Goal: Task Accomplishment & Management: Manage account settings

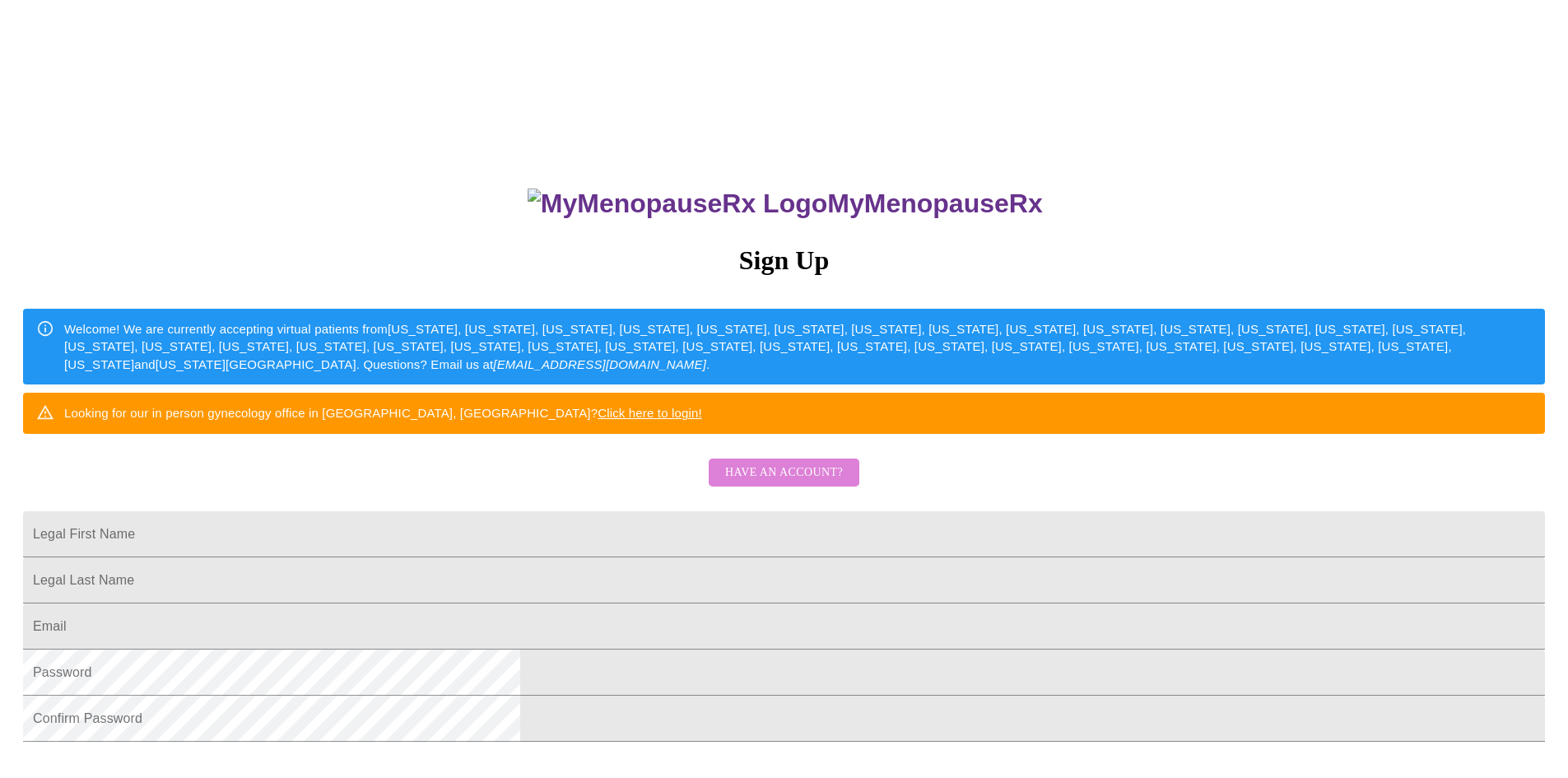
click at [778, 484] on span "Have an account?" at bounding box center [784, 473] width 118 height 20
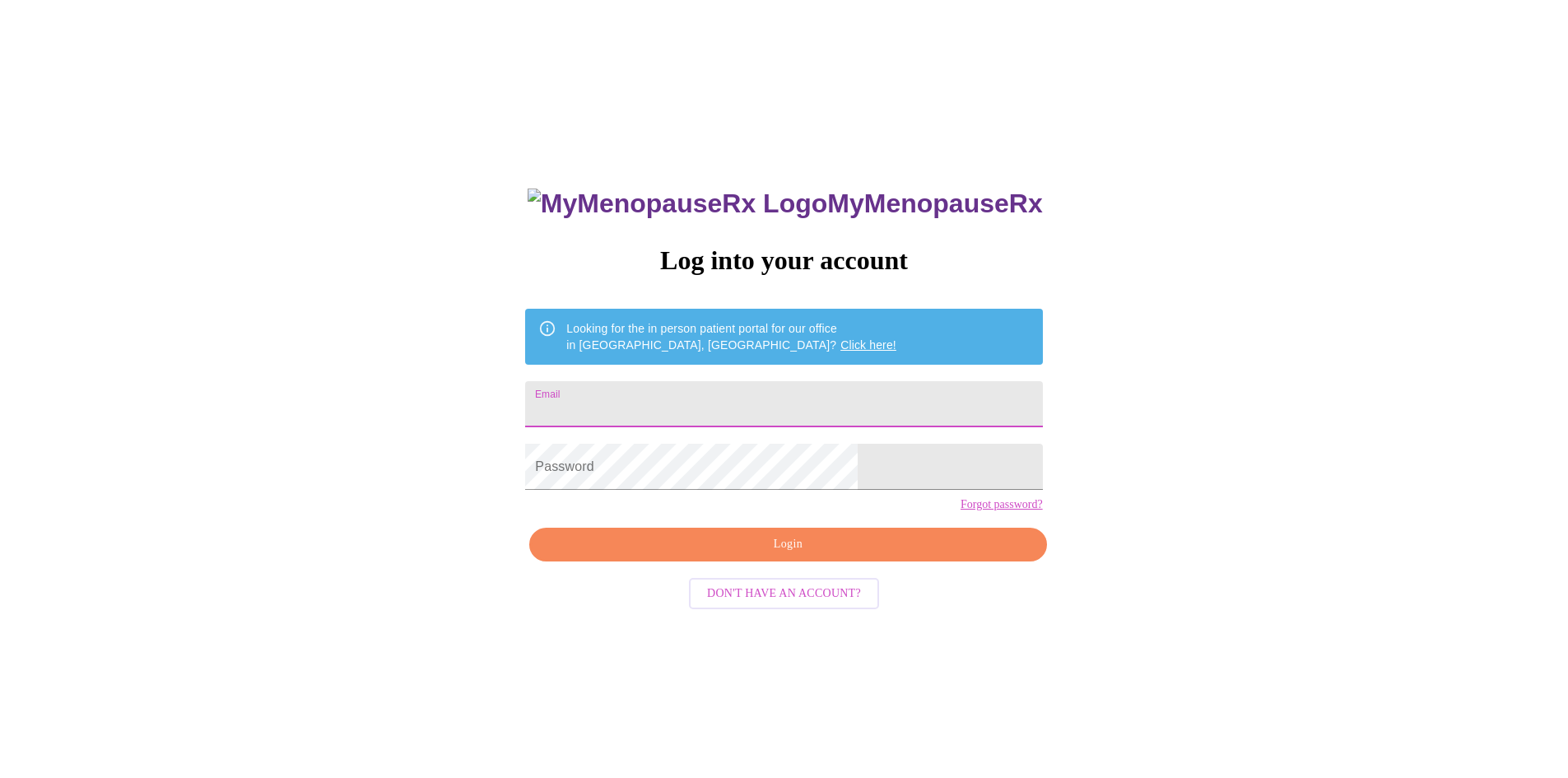
click at [684, 394] on input "Email" at bounding box center [783, 405] width 517 height 46
type input "[EMAIL_ADDRESS][DOMAIN_NAME]"
click at [810, 555] on span "Login" at bounding box center [787, 544] width 479 height 20
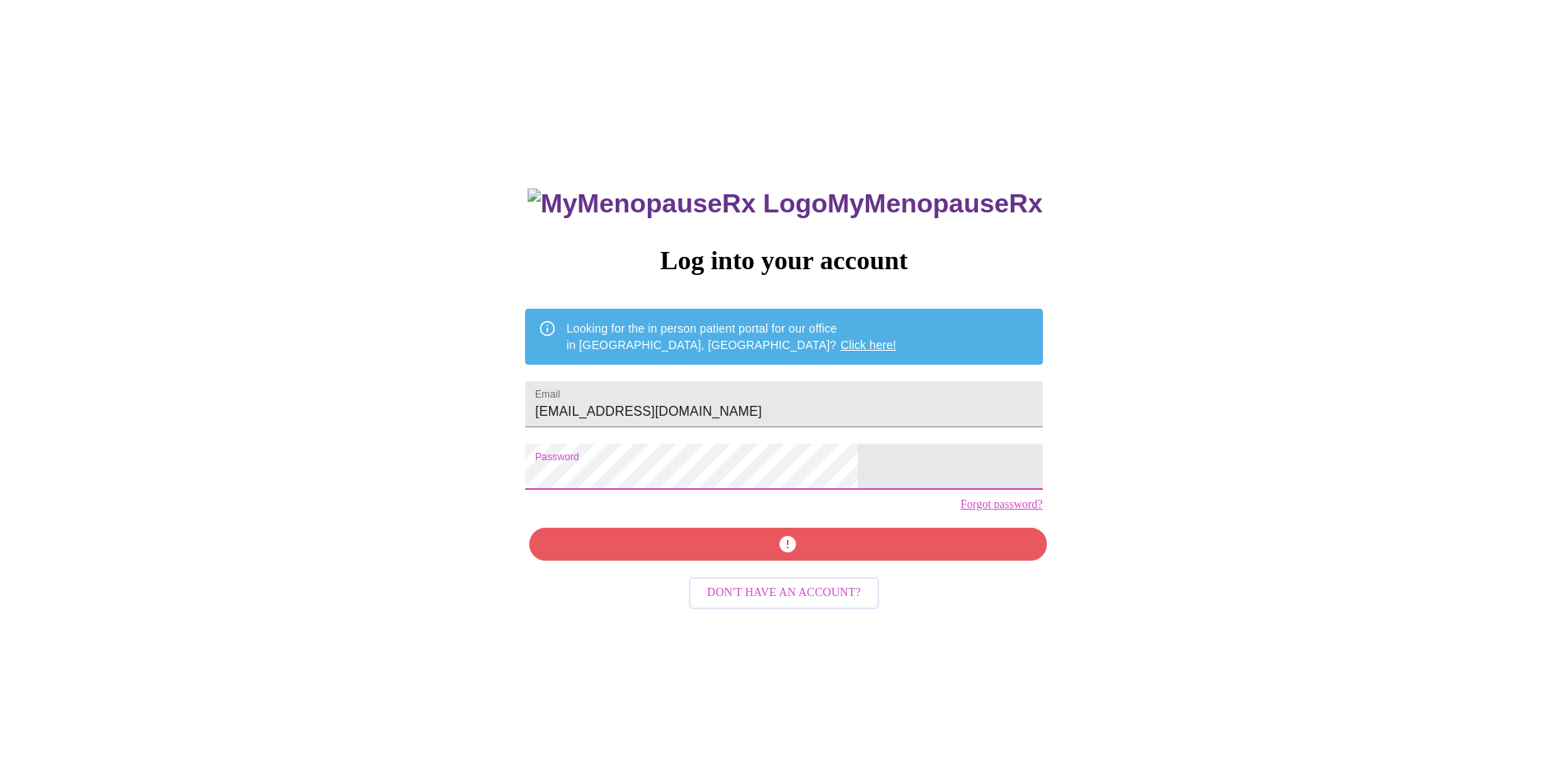
click at [554, 479] on div "MyMenopauseRx Log into your account Looking for the in person patient portal fo…" at bounding box center [783, 473] width 1554 height 933
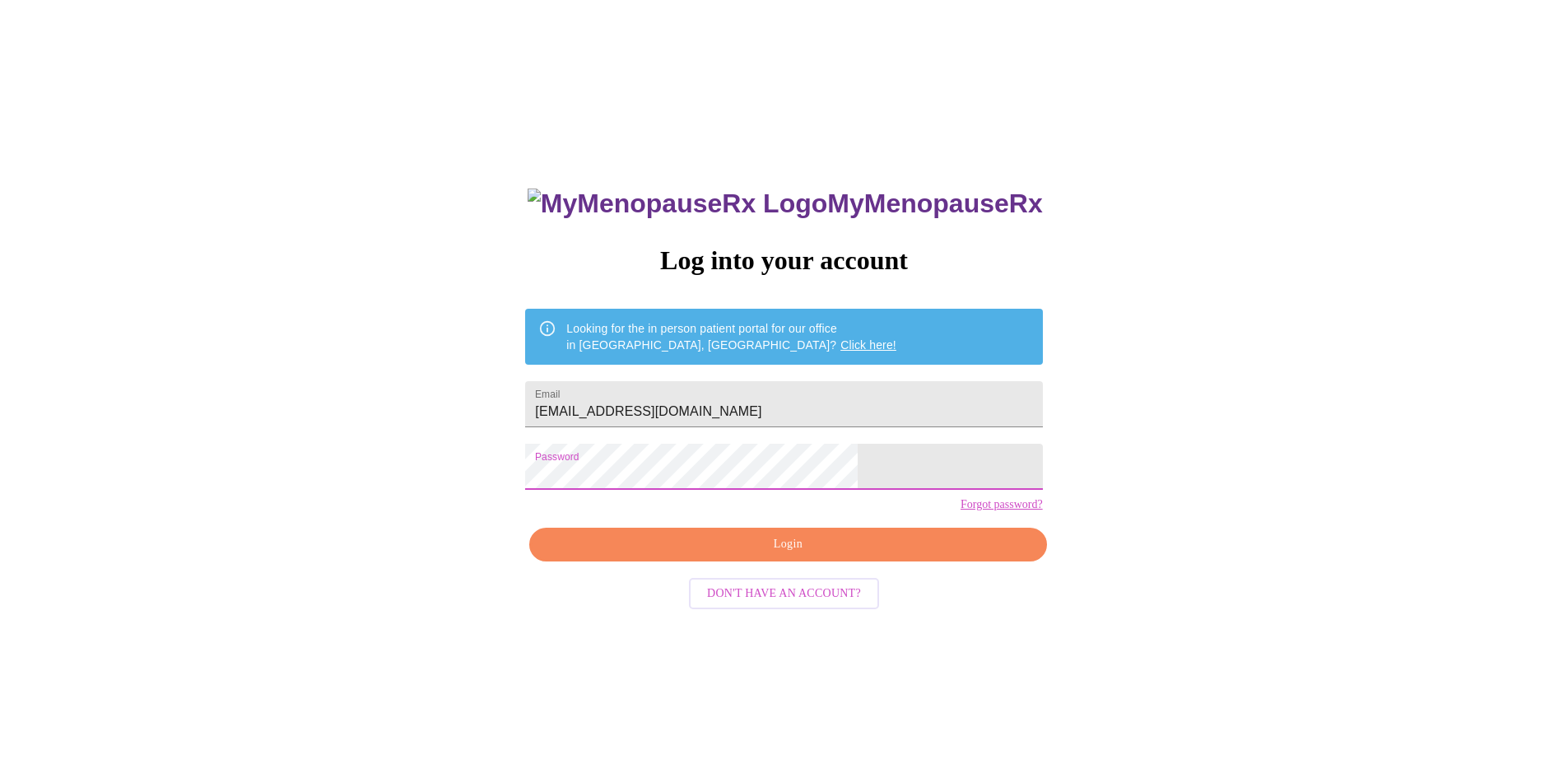
click at [739, 555] on span "Login" at bounding box center [787, 544] width 479 height 20
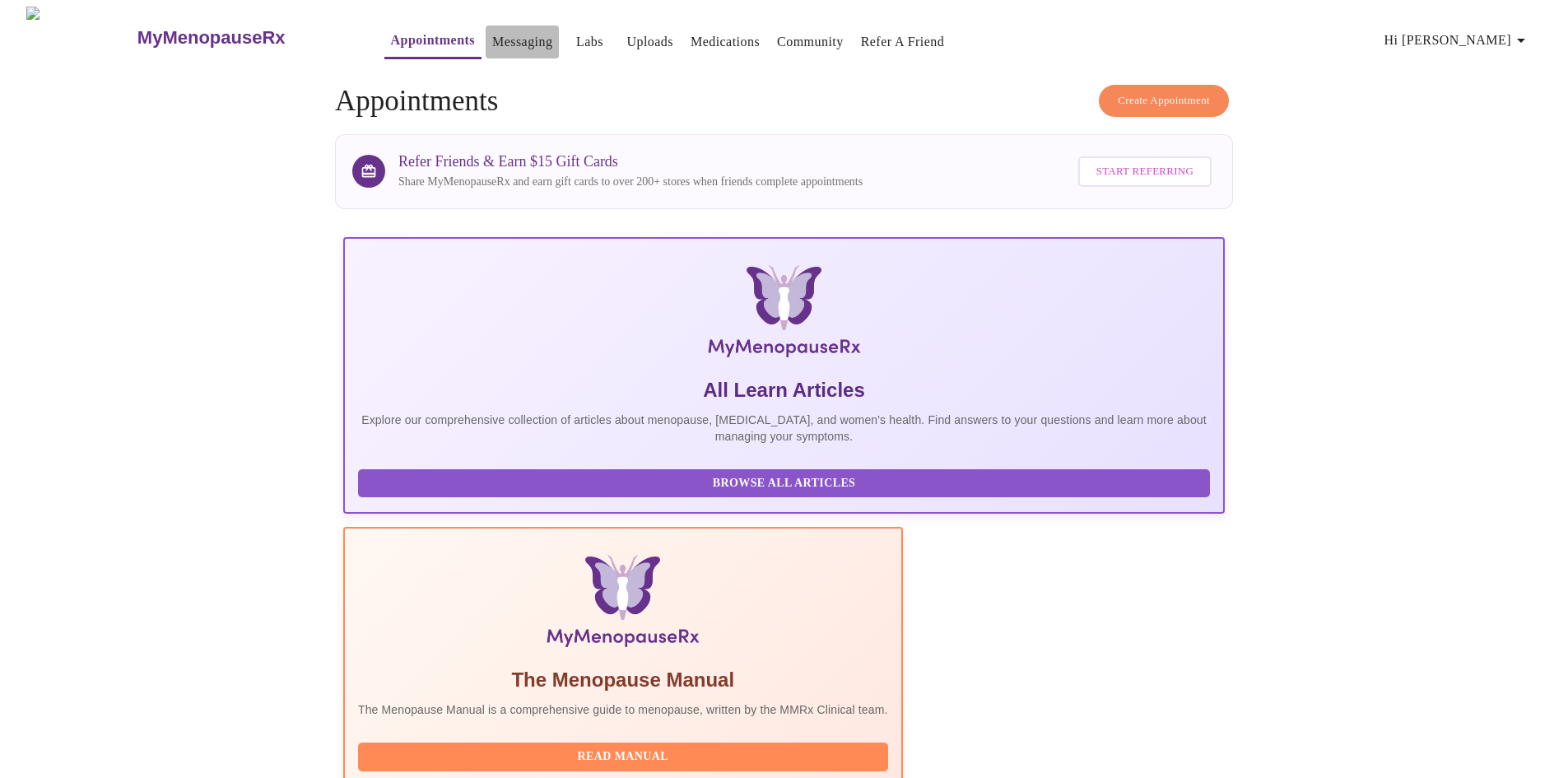
click at [492, 36] on link "Messaging" at bounding box center [521, 41] width 60 height 23
click at [415, 494] on span "Browse All Articles" at bounding box center [783, 484] width 819 height 20
